Goal: Task Accomplishment & Management: Manage account settings

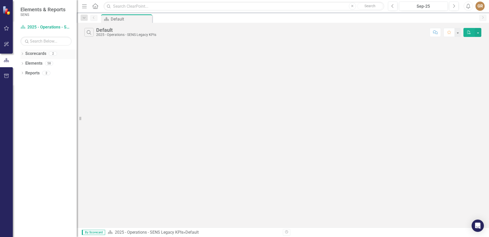
click at [22, 55] on icon "Dropdown" at bounding box center [22, 54] width 4 height 3
click at [39, 73] on link "2025 - Quality" at bounding box center [52, 73] width 49 height 6
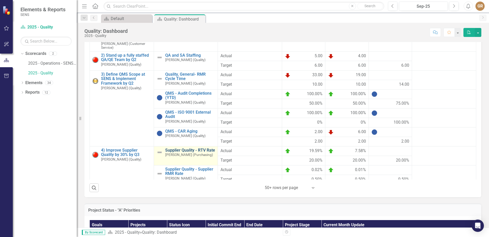
click at [167, 152] on link "Supplier Quality - RTV Rate" at bounding box center [190, 150] width 50 height 5
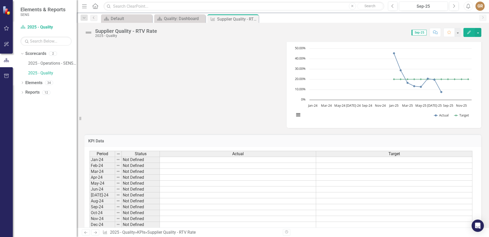
scroll to position [288, 0]
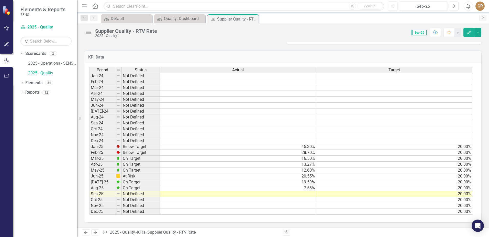
click at [308, 201] on td at bounding box center [238, 200] width 156 height 6
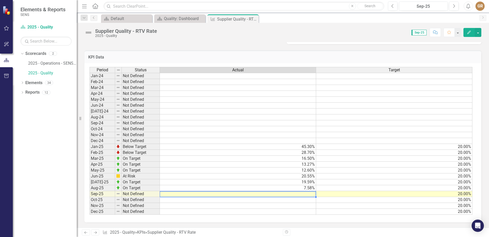
click at [309, 194] on td at bounding box center [238, 194] width 156 height 6
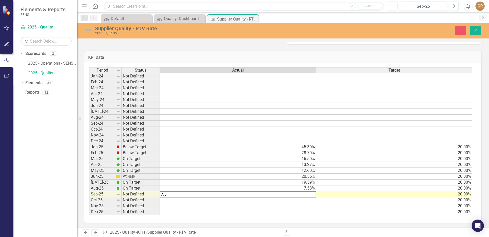
type textarea "7.53"
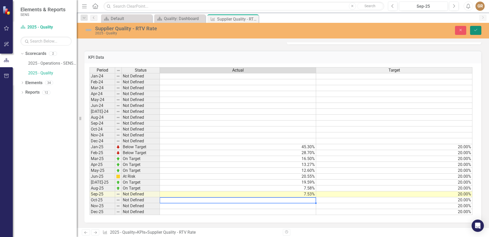
click at [476, 28] on icon "Save" at bounding box center [476, 30] width 5 height 4
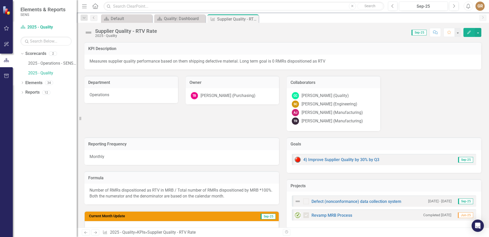
checkbox input "true"
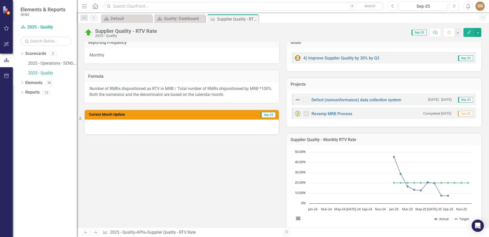
scroll to position [128, 0]
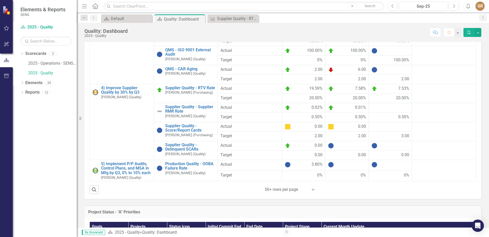
scroll to position [179, 0]
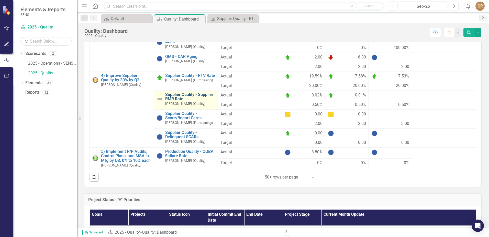
click at [179, 95] on link "Supplier Quality - Supplier RMR Rate" at bounding box center [190, 96] width 50 height 9
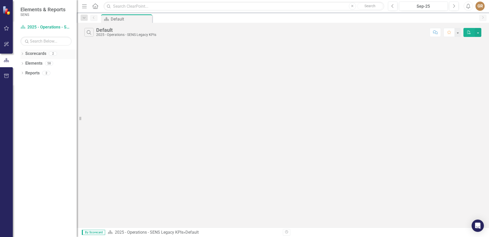
click at [23, 52] on div "Dropdown Scorecards 2" at bounding box center [48, 54] width 56 height 10
click at [22, 54] on icon "Dropdown" at bounding box center [22, 54] width 4 height 3
click at [40, 73] on link "2025 - Quality" at bounding box center [52, 73] width 49 height 6
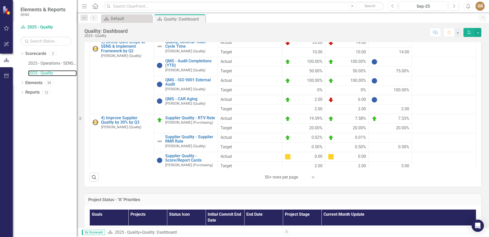
scroll to position [17, 0]
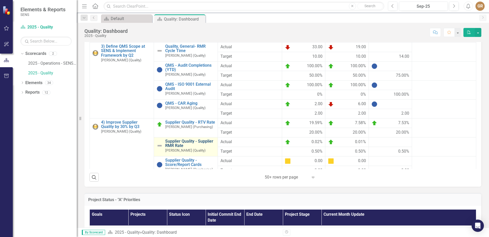
click at [177, 144] on link "Supplier Quality - Supplier RMR Rate" at bounding box center [190, 143] width 50 height 9
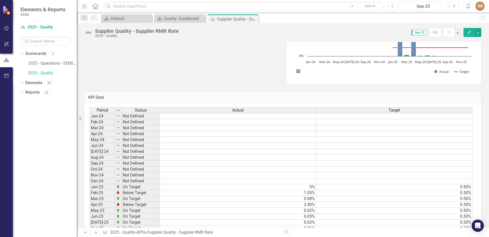
scroll to position [258, 0]
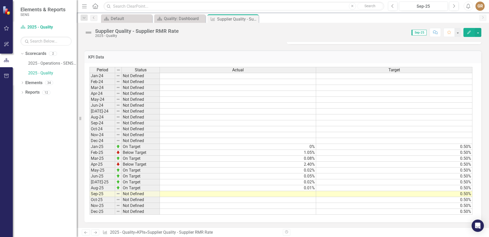
click at [294, 198] on td at bounding box center [238, 200] width 156 height 6
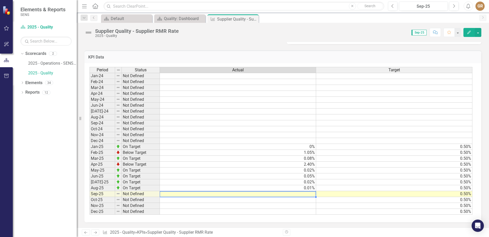
click at [90, 191] on div "Period Status Actual Target Jan-24 Not Defined Feb-24 Not Defined Mar-24 Not De…" at bounding box center [90, 140] width 0 height 147
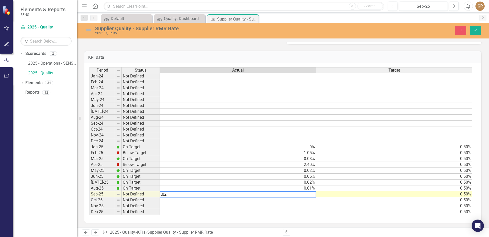
type textarea ".02"
click at [374, 117] on td at bounding box center [394, 117] width 156 height 6
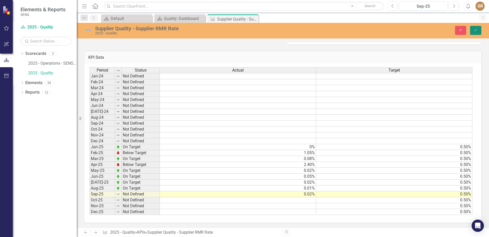
click at [473, 30] on button "Save" at bounding box center [476, 30] width 11 height 9
